Goal: Information Seeking & Learning: Learn about a topic

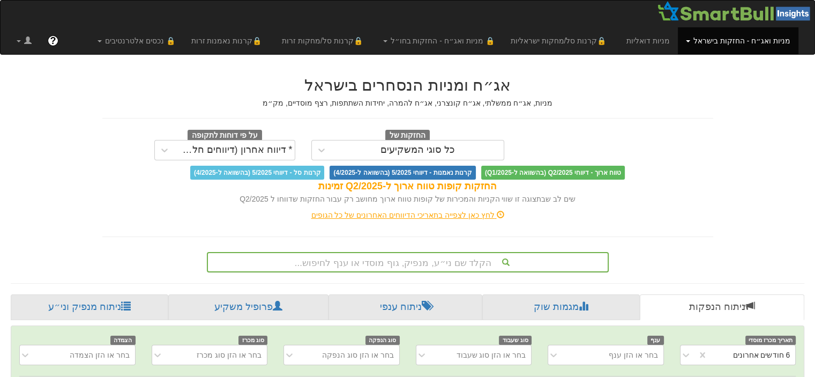
click at [410, 267] on div "הקלד שם ני״ע, מנפיק, גוף מוסדי או ענף לחיפוש..." at bounding box center [408, 262] width 402 height 20
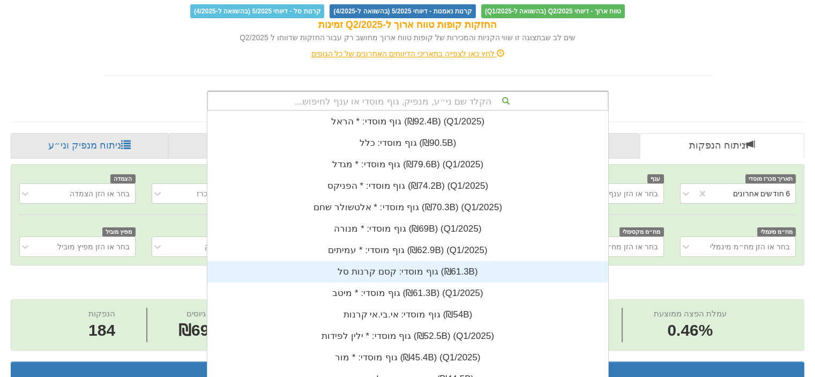
scroll to position [266, 0]
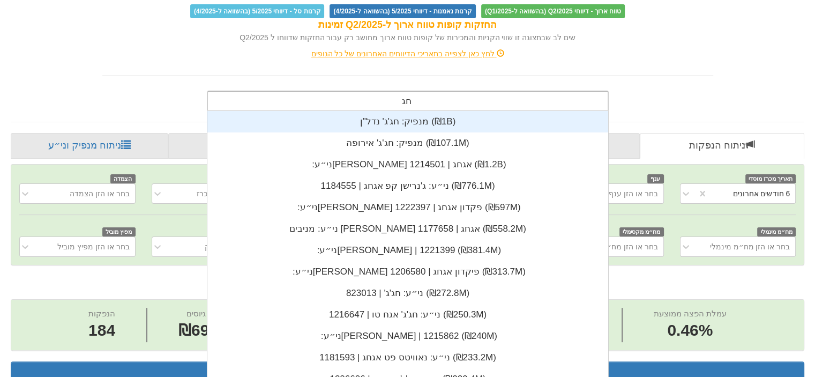
type input "חג'"
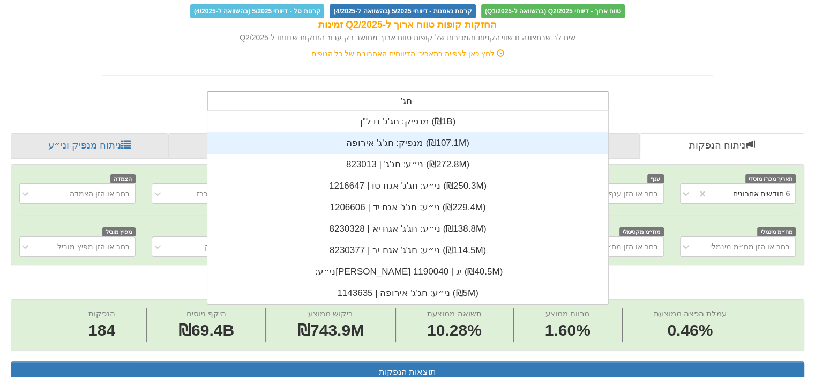
click at [414, 144] on div "מנפיק: ‏חג'ג' אירופה ‎(₪107.1M)‎" at bounding box center [407, 142] width 401 height 21
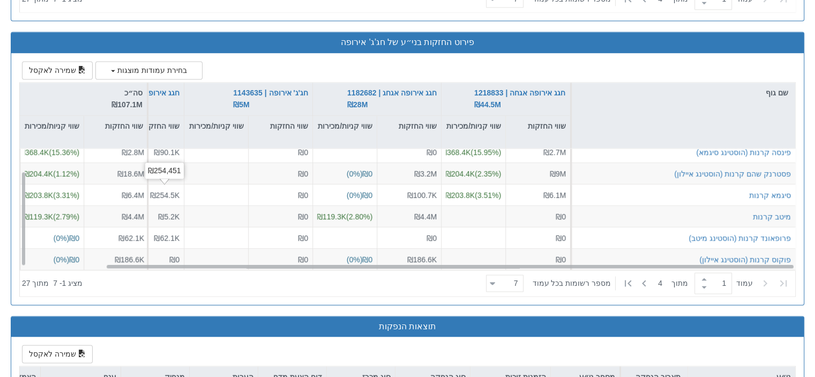
scroll to position [28, 92]
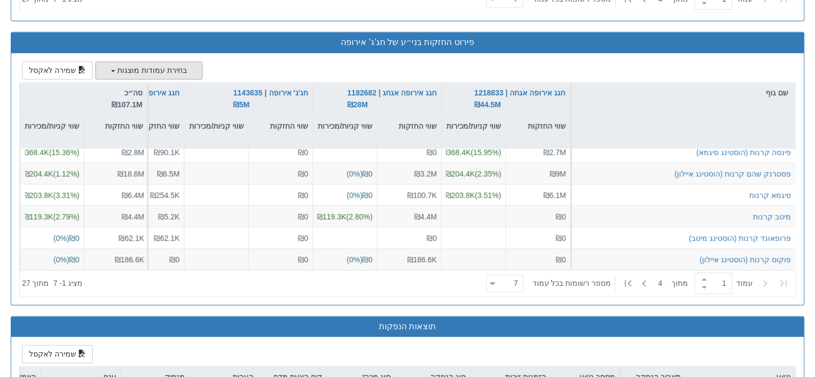
click at [107, 68] on button "בחירת עמודות מוצגות" at bounding box center [148, 70] width 107 height 18
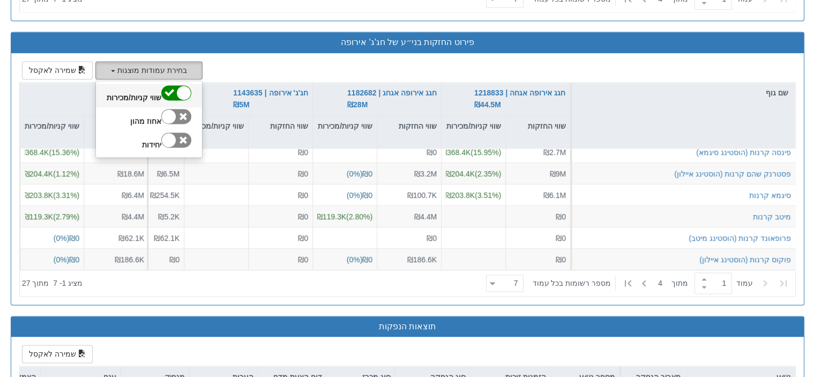
click at [161, 87] on div at bounding box center [176, 92] width 30 height 15
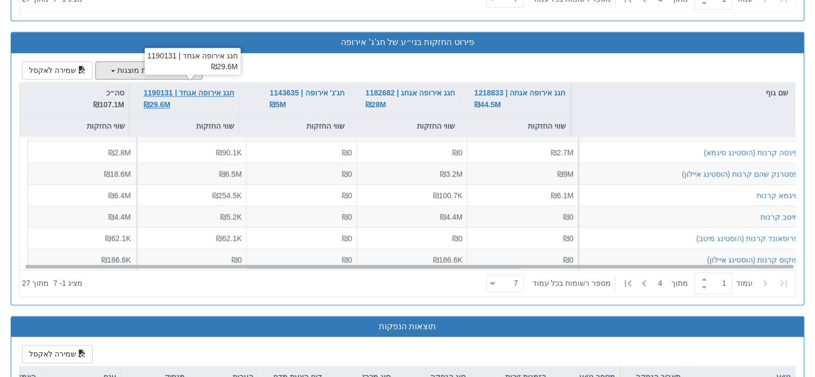
scroll to position [16, 0]
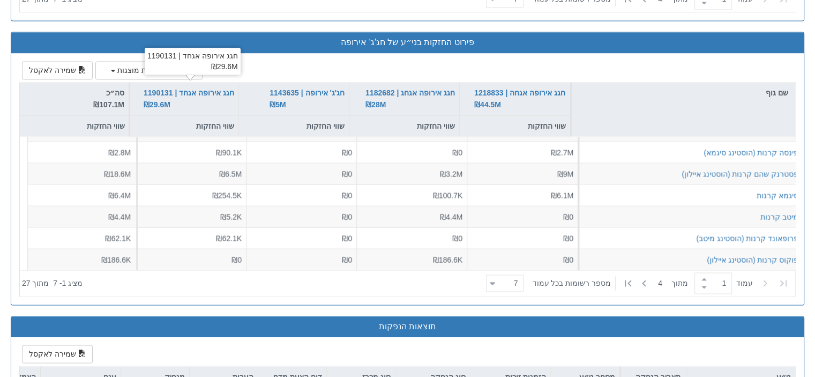
click at [154, 73] on div "חגג אירופה אגחד | 1190131 ₪29.6M" at bounding box center [193, 61] width 96 height 27
click at [121, 69] on button "בחירת עמודות מוצגות" at bounding box center [148, 70] width 107 height 18
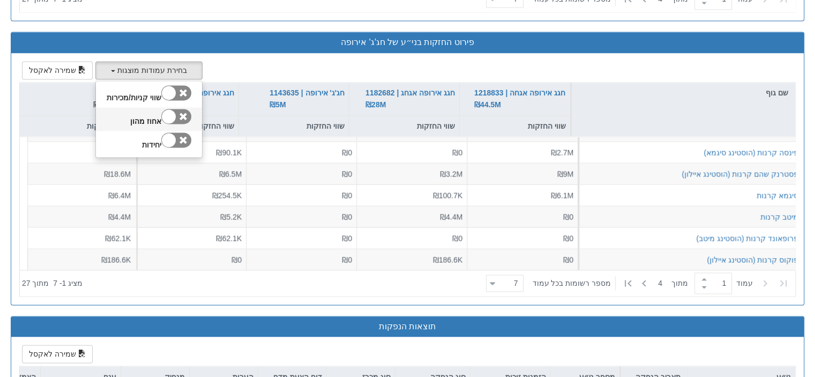
click at [167, 114] on div at bounding box center [169, 116] width 14 height 14
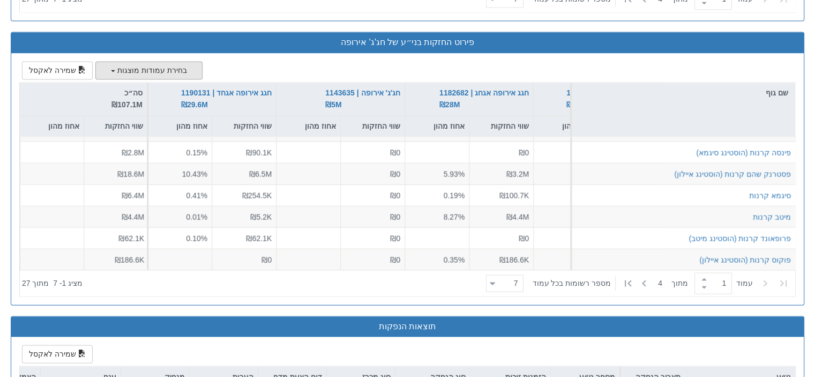
click at [132, 69] on button "בחירת עמודות מוצגות" at bounding box center [148, 70] width 107 height 18
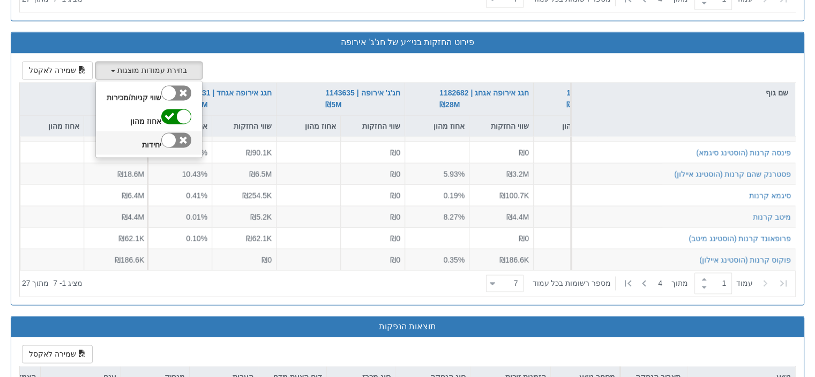
click at [163, 135] on div at bounding box center [169, 140] width 14 height 14
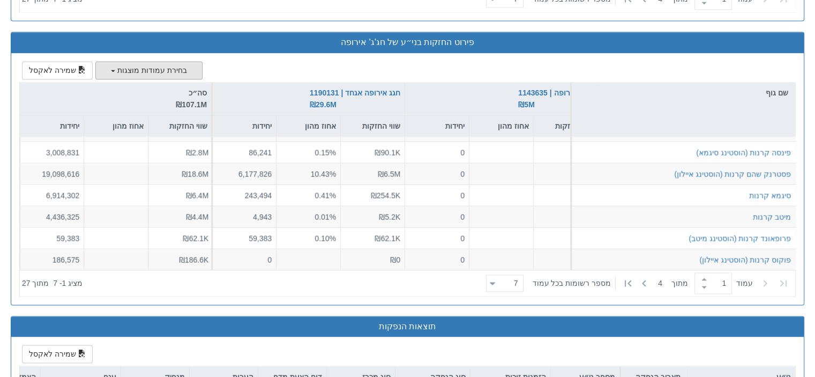
click at [129, 68] on button "בחירת עמודות מוצגות" at bounding box center [148, 70] width 107 height 18
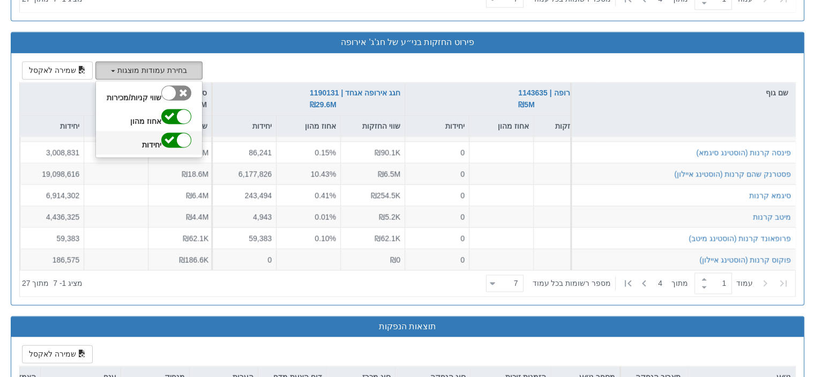
click at [164, 132] on div at bounding box center [176, 139] width 30 height 15
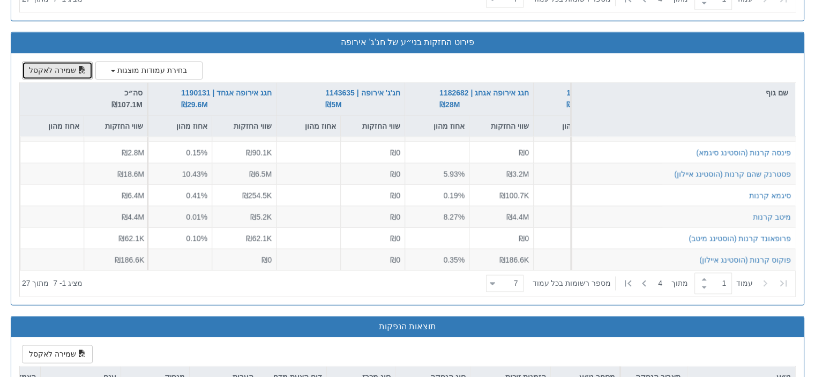
click at [64, 64] on button "שמירה לאקסל" at bounding box center [57, 70] width 71 height 18
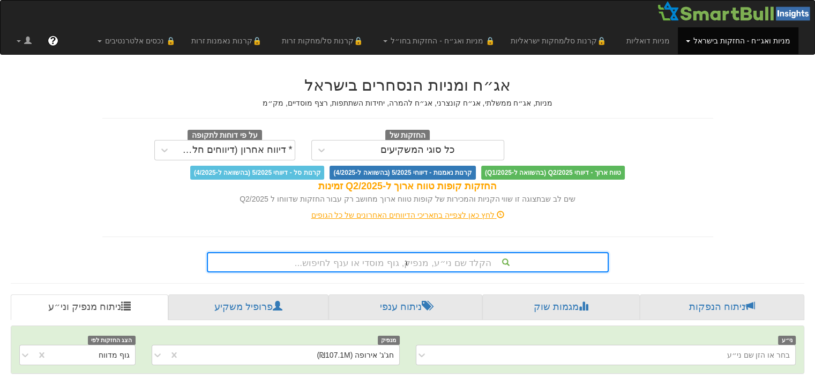
scroll to position [161, 0]
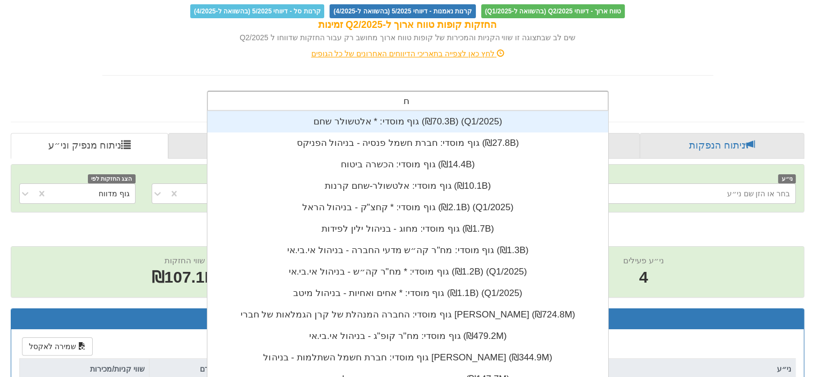
type input "חג'"
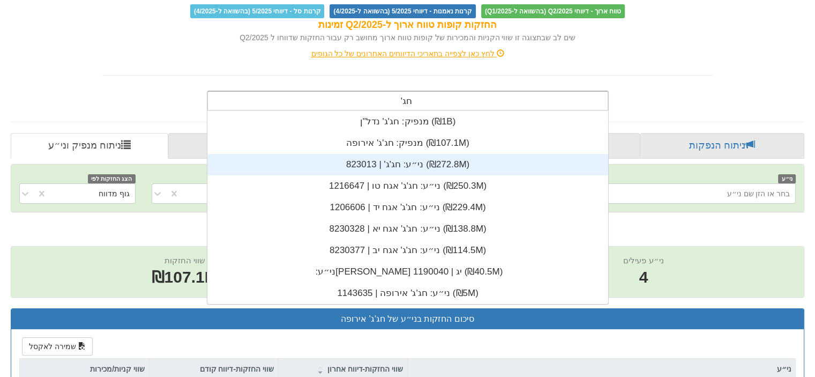
click at [399, 167] on div "ני״ע: ‏חג'ג' | 823013 ‎(₪272.8M)‎" at bounding box center [407, 164] width 401 height 21
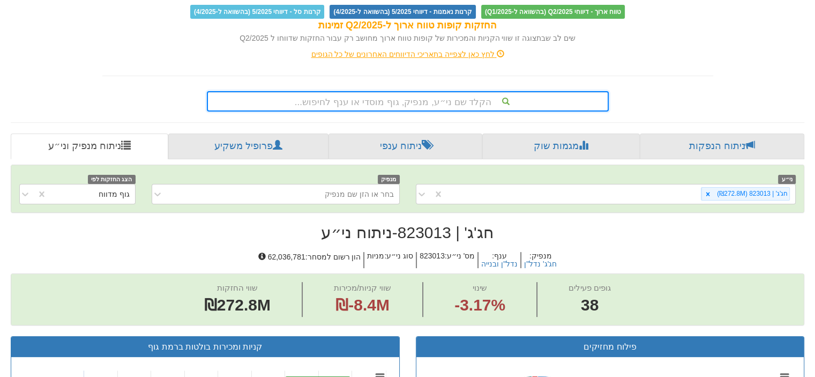
scroll to position [214, 0]
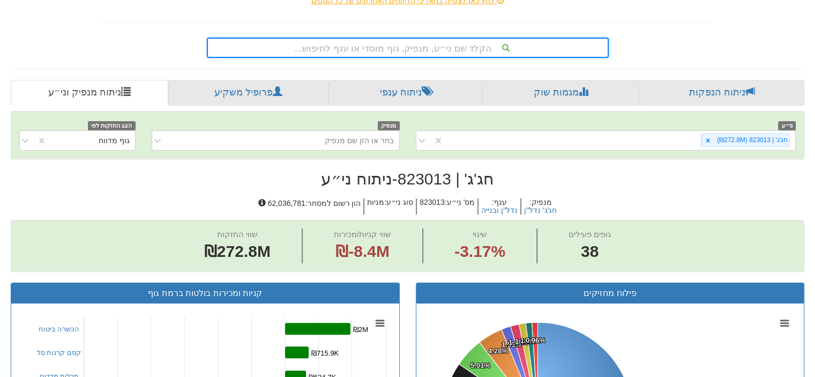
click at [409, 48] on div "הקלד שם ני״ע, מנפיק, גוף מוסדי או ענף לחיפוש..." at bounding box center [408, 48] width 400 height 18
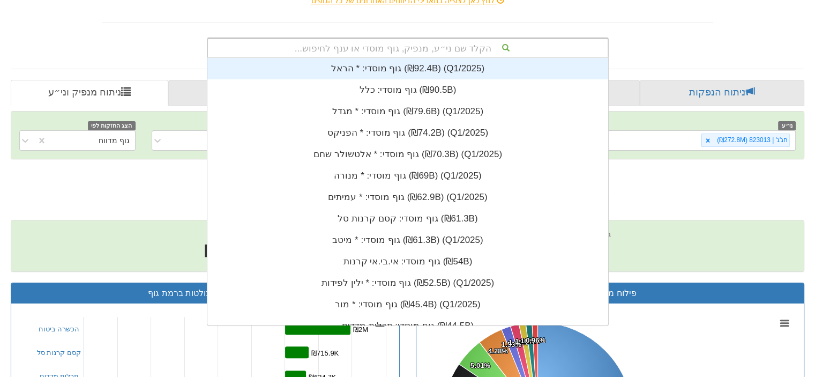
scroll to position [266, 0]
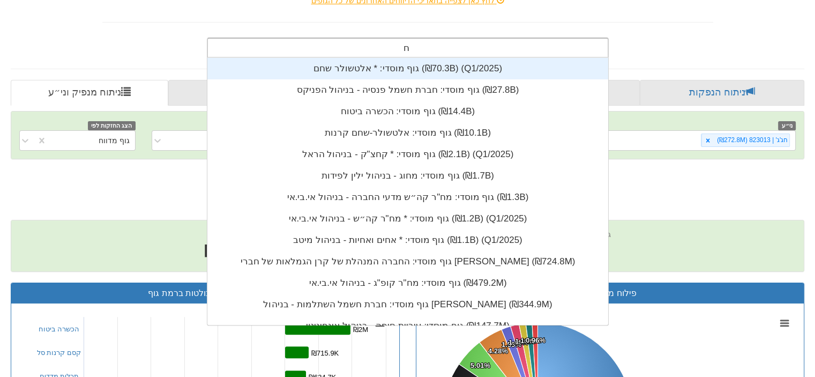
type input "חג"
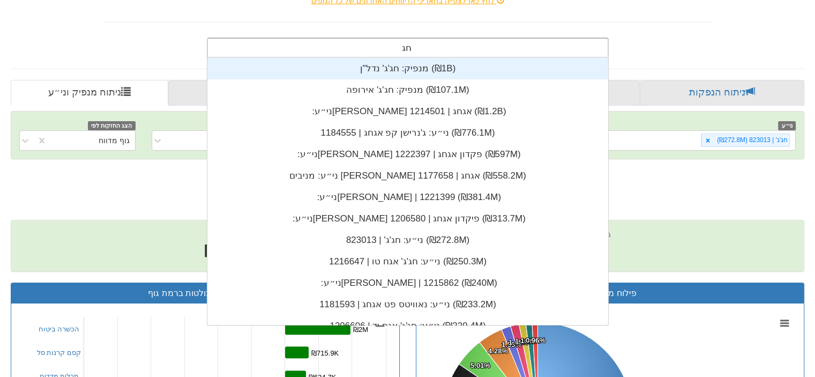
click at [394, 70] on div "מנפיק: ‏חג'ג' נדל"ן ‎(₪1B)‎" at bounding box center [407, 68] width 401 height 21
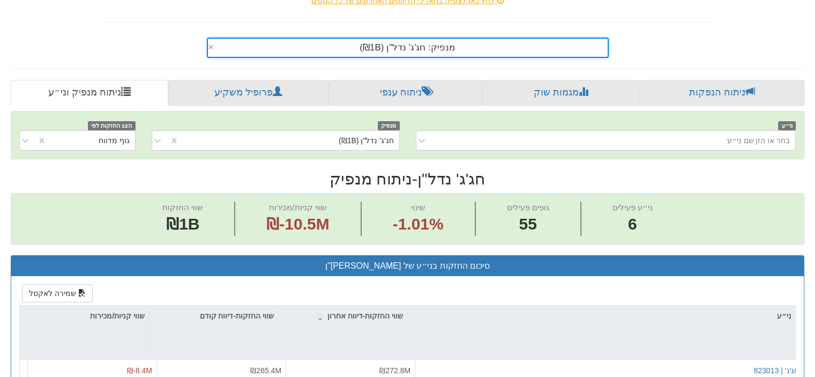
scroll to position [0, 349]
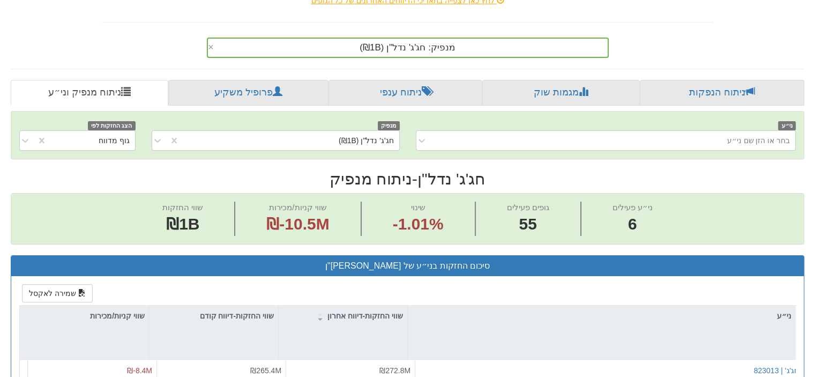
click at [683, 41] on div "מנפיק: ‏חג'ג' נדל"ן ‎(₪1B)‎ ×" at bounding box center [407, 45] width 627 height 25
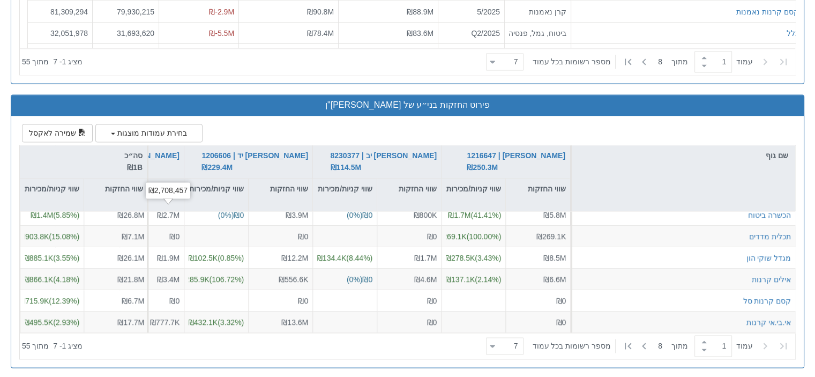
scroll to position [1545, 0]
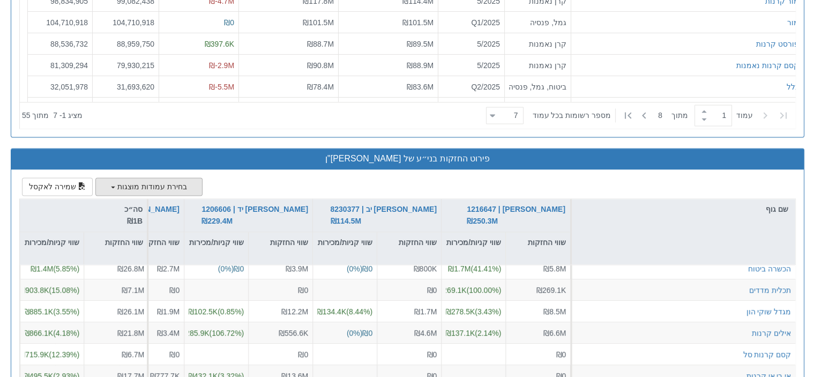
click at [122, 181] on button "בחירת עמודות מוצגות" at bounding box center [148, 186] width 107 height 18
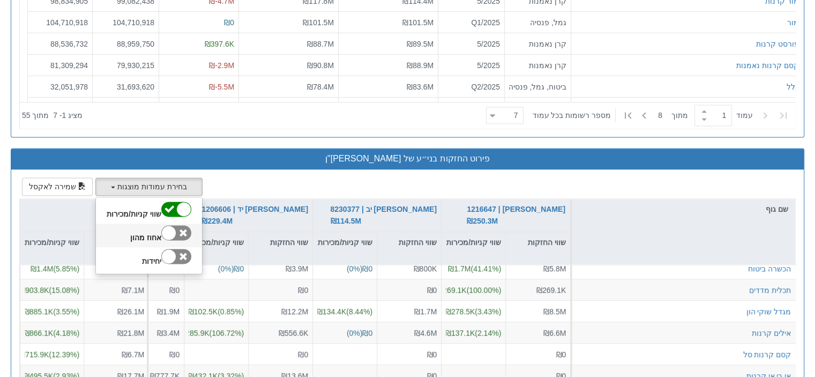
click at [162, 226] on div at bounding box center [169, 233] width 14 height 14
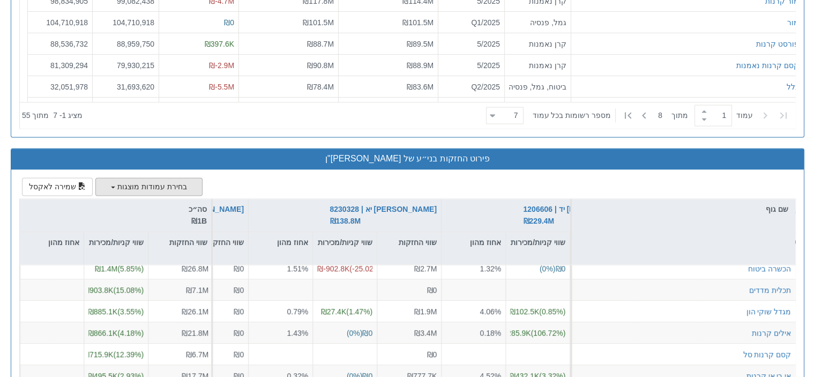
click at [146, 185] on button "בחירת עמודות מוצגות" at bounding box center [148, 186] width 107 height 18
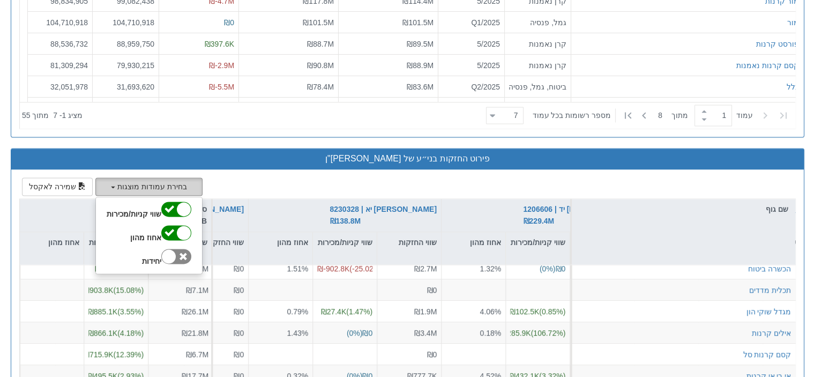
click at [163, 204] on div at bounding box center [176, 208] width 30 height 15
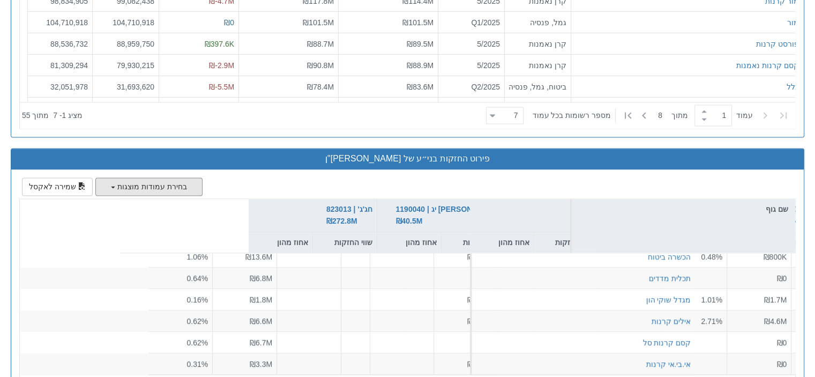
scroll to position [16, 349]
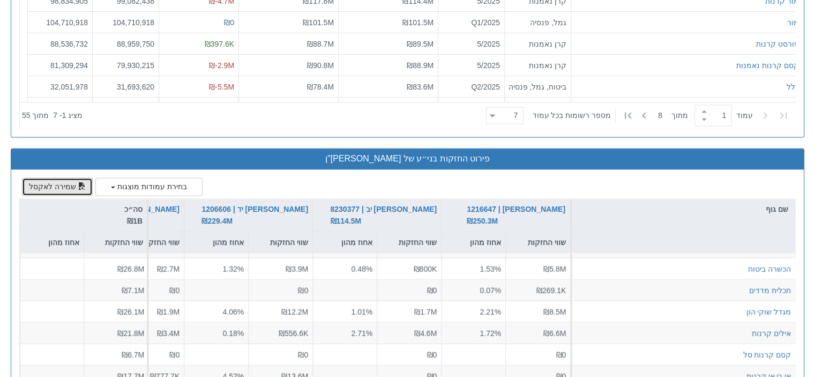
click at [53, 182] on button "שמירה לאקסל" at bounding box center [57, 186] width 71 height 18
